Goal: Task Accomplishment & Management: Manage account settings

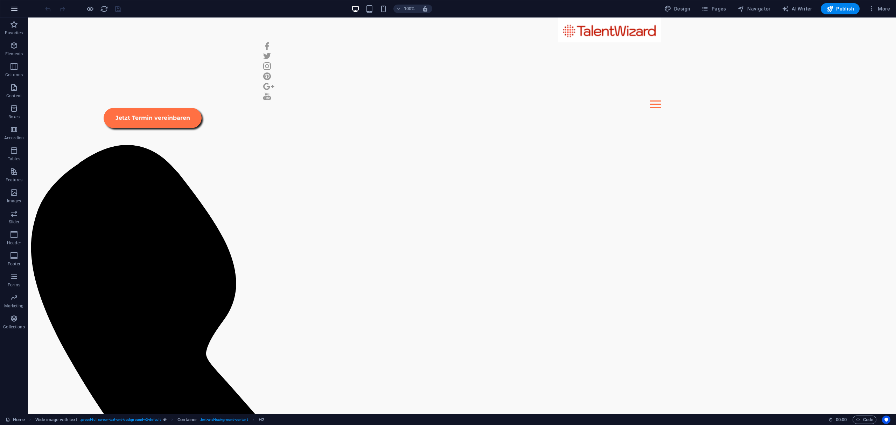
click at [19, 11] on button "button" at bounding box center [14, 8] width 17 height 17
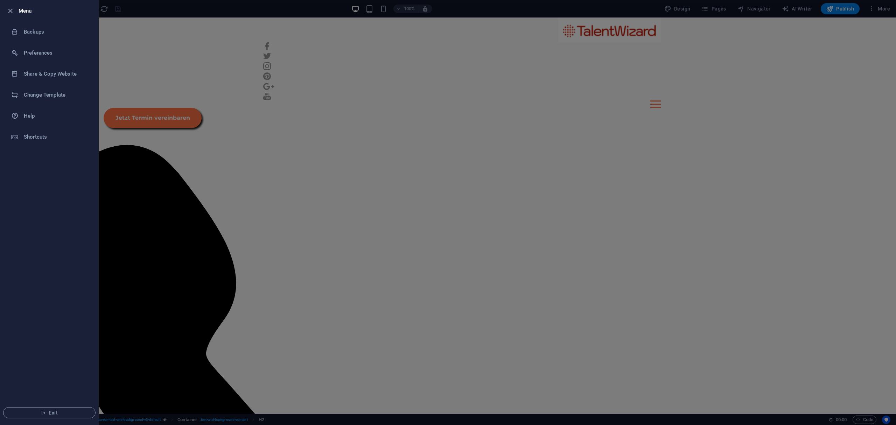
click at [95, 147] on ul "Menu Backups Preferences Share & Copy Website Change Template Help Shortcuts Ex…" at bounding box center [49, 212] width 98 height 424
click at [63, 413] on span "Exit" at bounding box center [49, 413] width 81 height 6
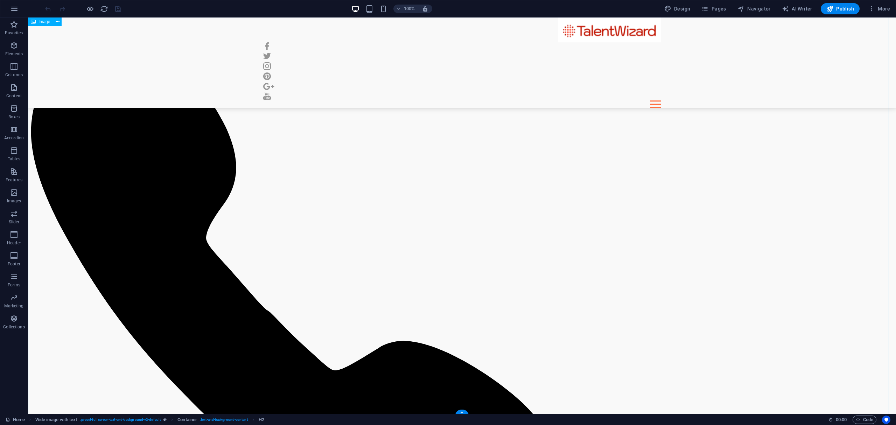
scroll to position [1, 0]
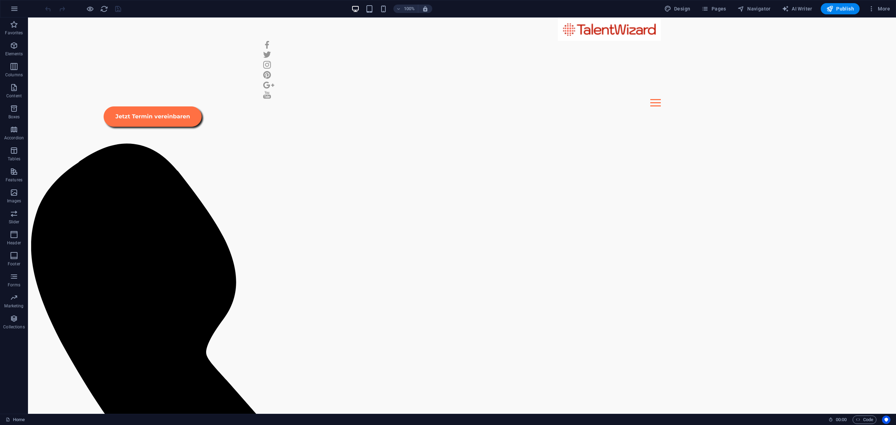
click at [630, 14] on div "100% Design Pages Navigator AI Writer Publish More" at bounding box center [468, 8] width 849 height 11
click at [684, 12] on span "Design" at bounding box center [677, 8] width 26 height 7
select select "px"
select select "400"
select select "px"
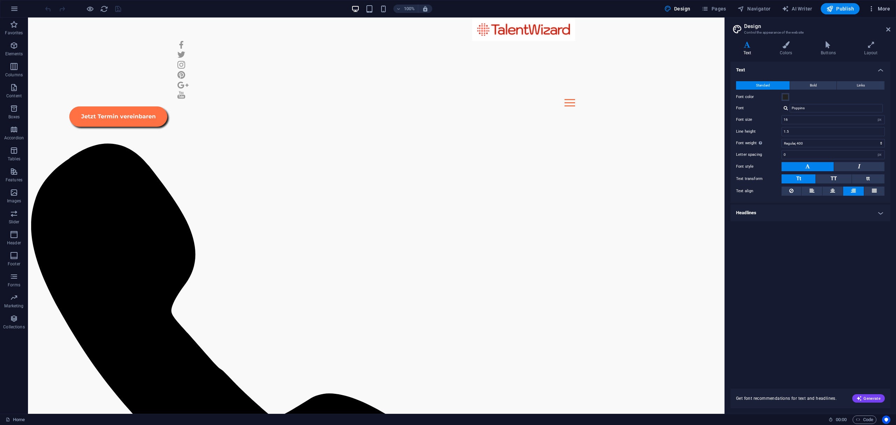
click at [876, 10] on span "More" at bounding box center [879, 8] width 22 height 7
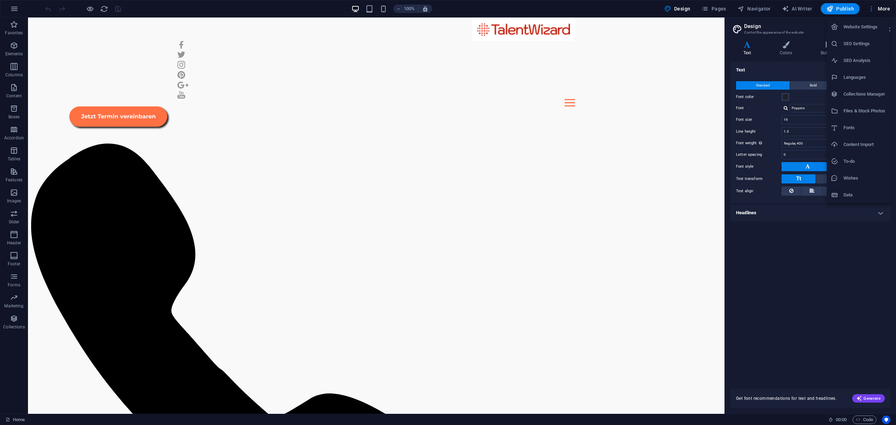
click at [878, 22] on li "Website Settings" at bounding box center [858, 27] width 63 height 17
